Goal: Download file/media

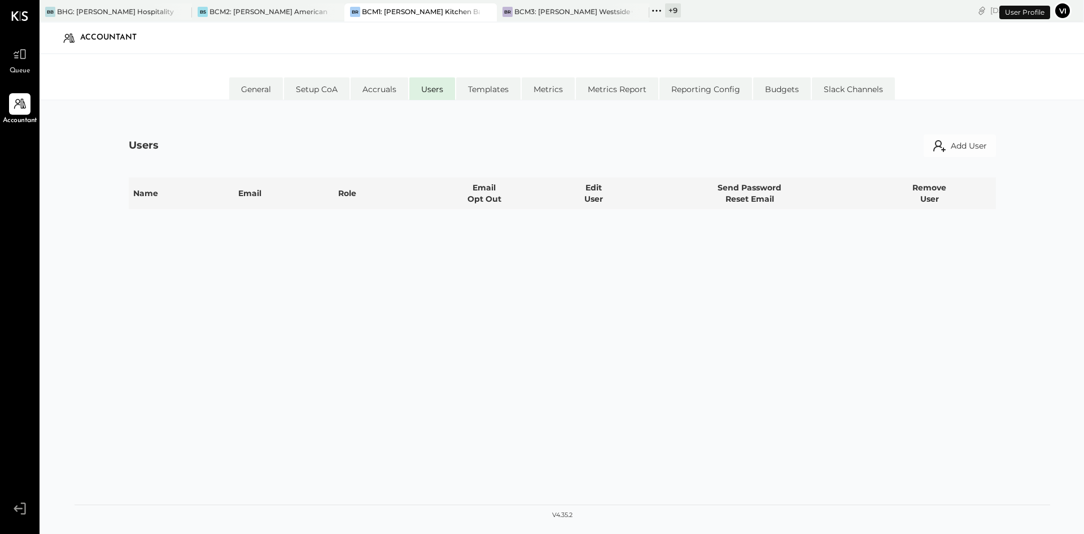
select select "**********"
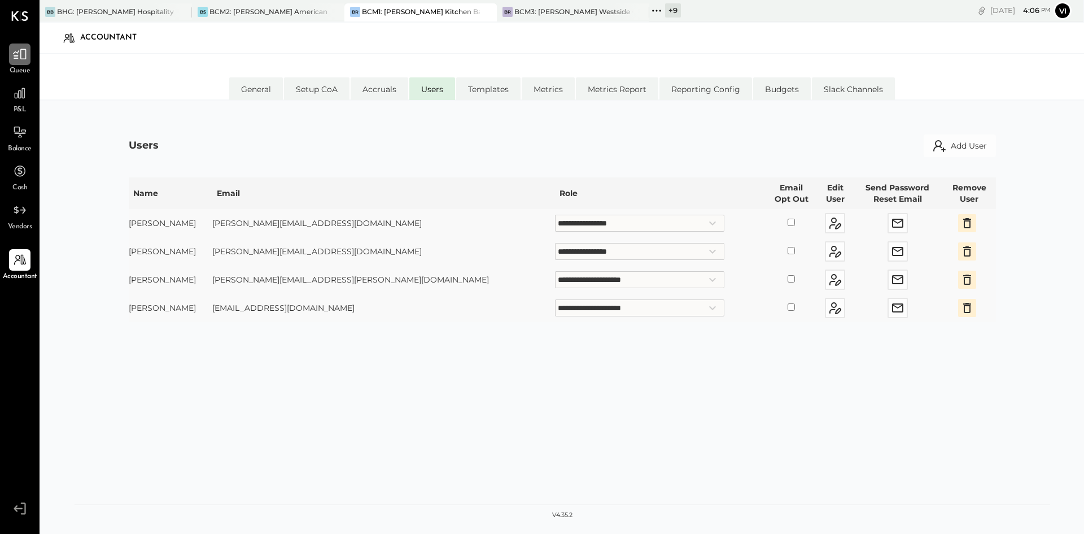
click at [21, 62] on div at bounding box center [19, 53] width 21 height 21
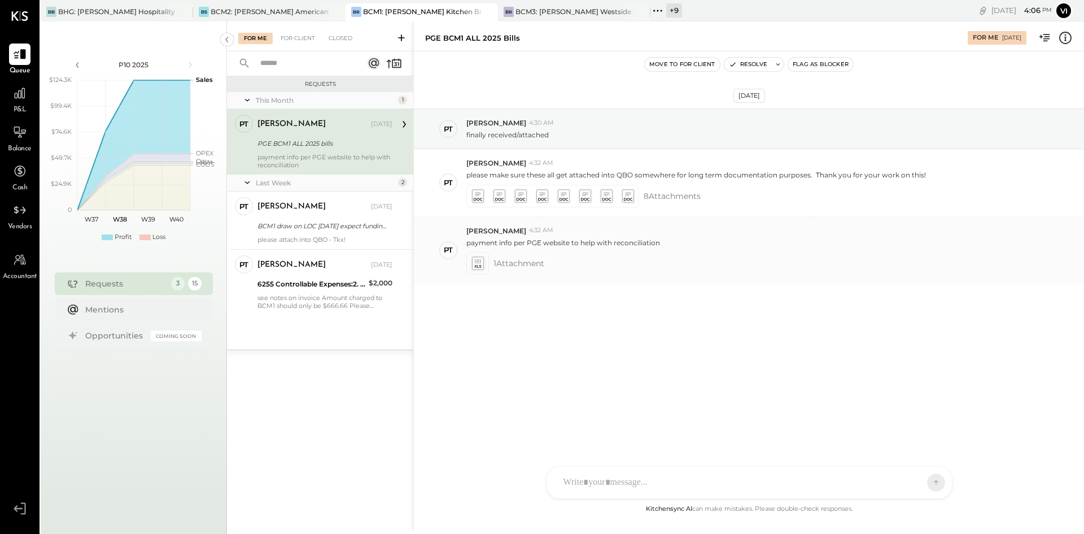
click at [476, 264] on icon at bounding box center [477, 262] width 12 height 13
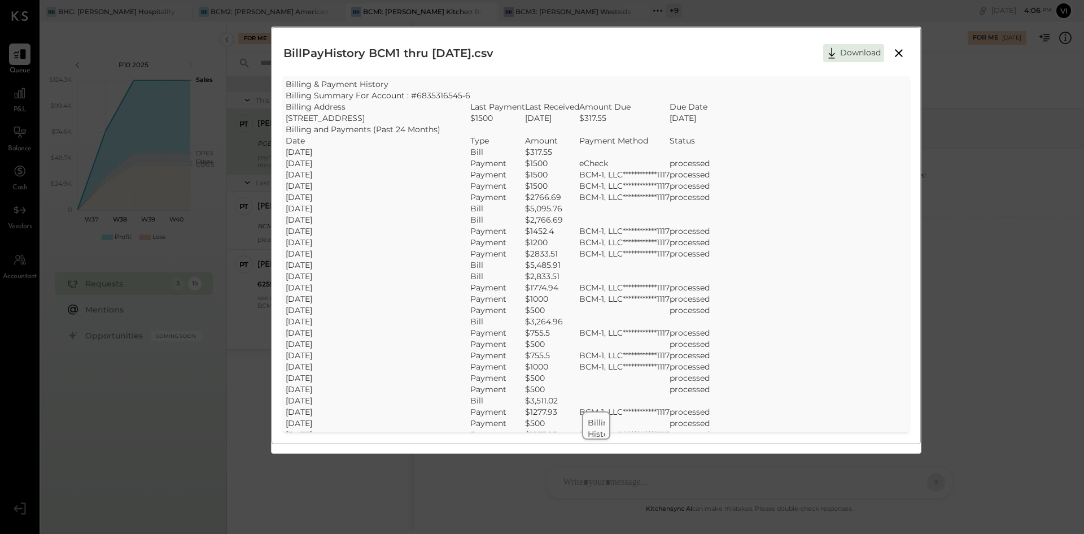
drag, startPoint x: 292, startPoint y: 168, endPoint x: 318, endPoint y: 229, distance: 65.8
click at [288, 196] on td "[DATE]" at bounding box center [378, 196] width 185 height 11
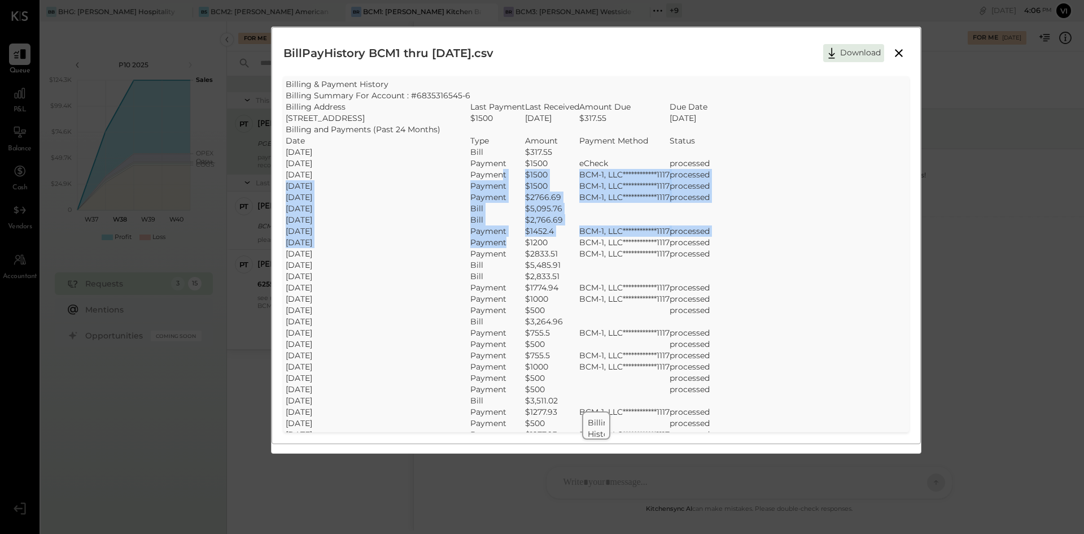
drag, startPoint x: 570, startPoint y: 196, endPoint x: 574, endPoint y: 238, distance: 42.5
click at [579, 230] on td "$1452.4" at bounding box center [552, 230] width 54 height 11
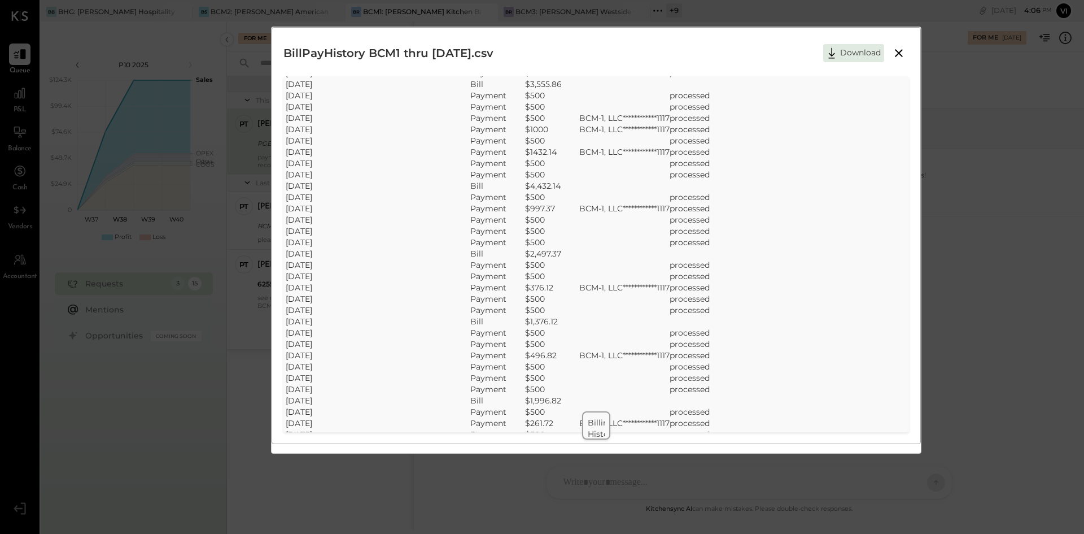
scroll to position [734, 0]
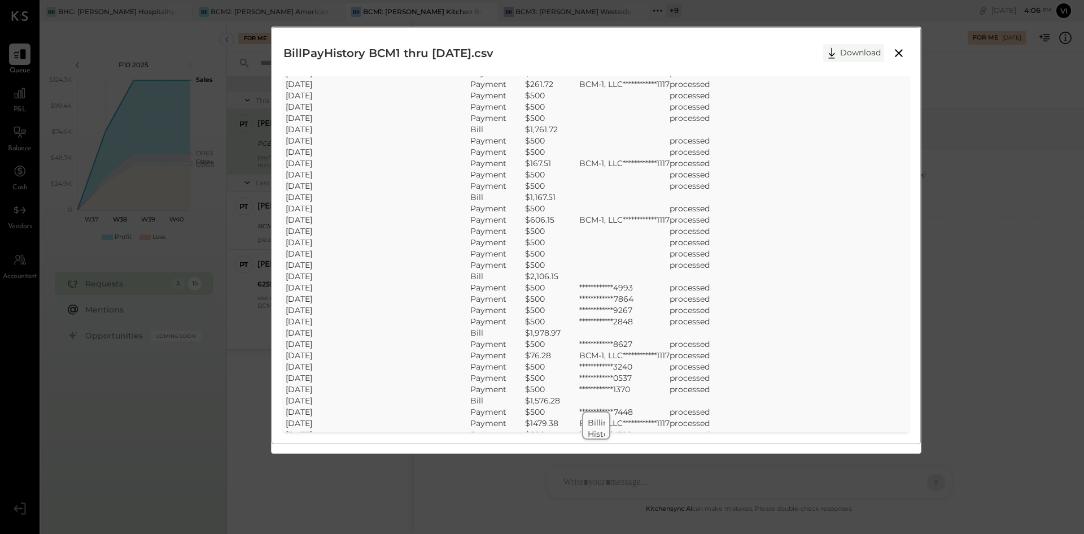
click at [845, 53] on button "Download" at bounding box center [853, 53] width 61 height 18
click at [901, 54] on icon at bounding box center [899, 53] width 14 height 14
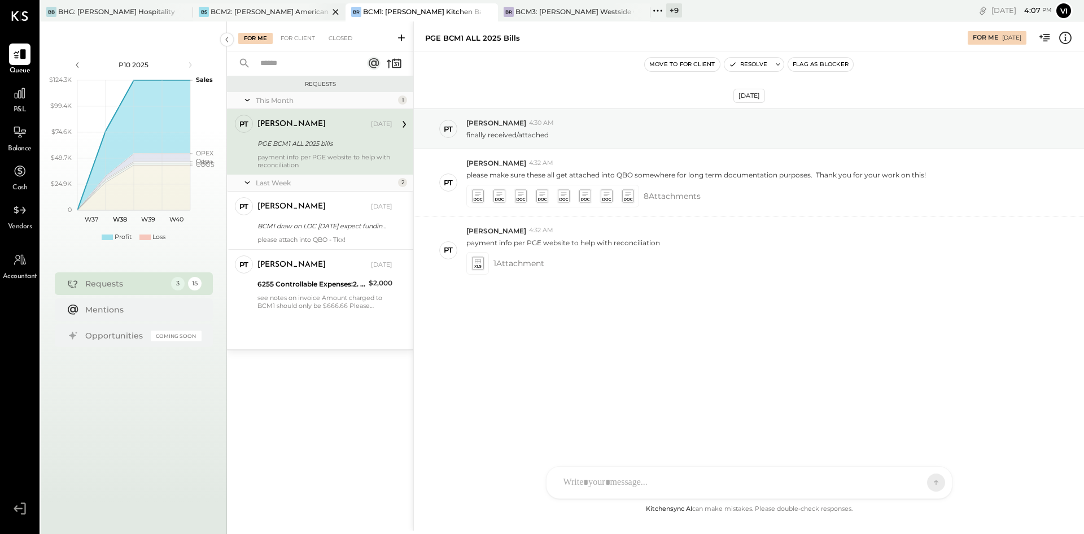
click at [237, 12] on div "BCM2: [PERSON_NAME] American Cooking" at bounding box center [270, 12] width 118 height 10
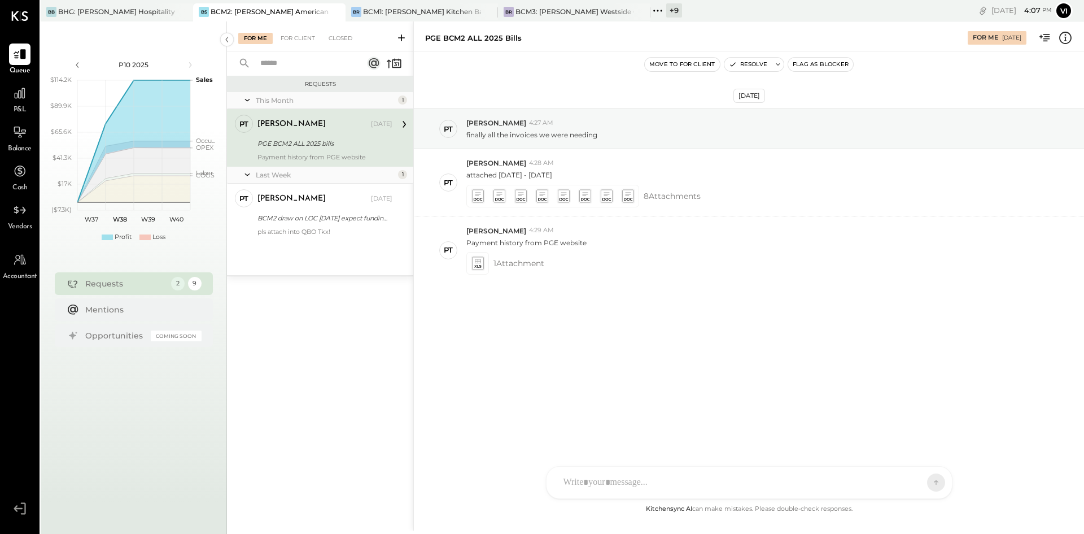
drag, startPoint x: 477, startPoint y: 256, endPoint x: 452, endPoint y: 351, distance: 98.1
click at [455, 343] on div "[DATE] PT [PERSON_NAME] 4:27 AM finally all the invoices we were needing PT [PE…" at bounding box center [749, 224] width 670 height 289
click at [465, 318] on div "[DATE] PT [PERSON_NAME] 4:27 AM finally all the invoices we were needing PT [PE…" at bounding box center [749, 224] width 670 height 289
click at [478, 267] on icon at bounding box center [477, 262] width 12 height 13
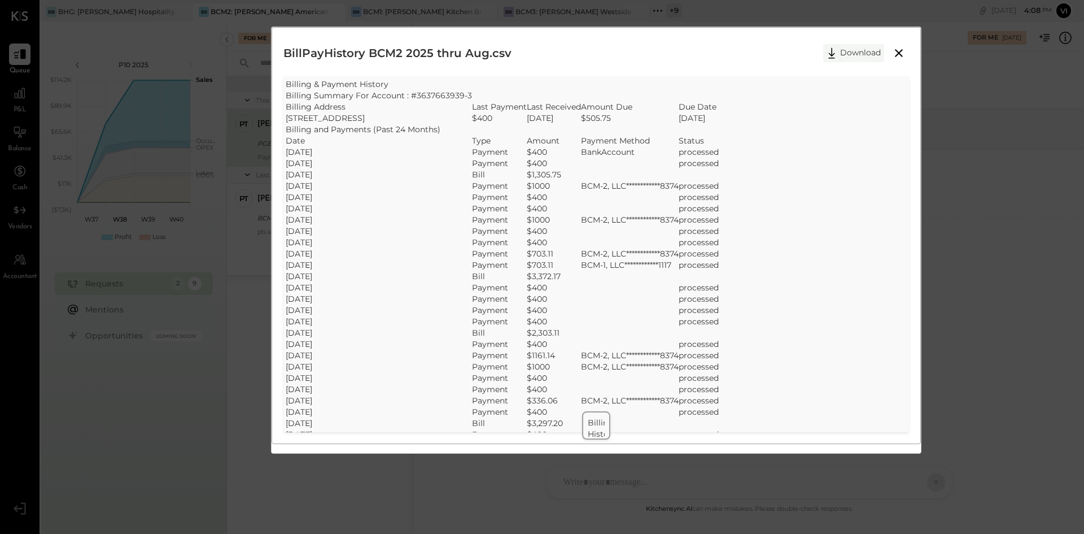
click at [846, 51] on button "Download" at bounding box center [853, 53] width 61 height 18
drag, startPoint x: 900, startPoint y: 53, endPoint x: 884, endPoint y: 51, distance: 16.5
click at [900, 53] on icon at bounding box center [899, 53] width 14 height 14
